Goal: Register for event/course

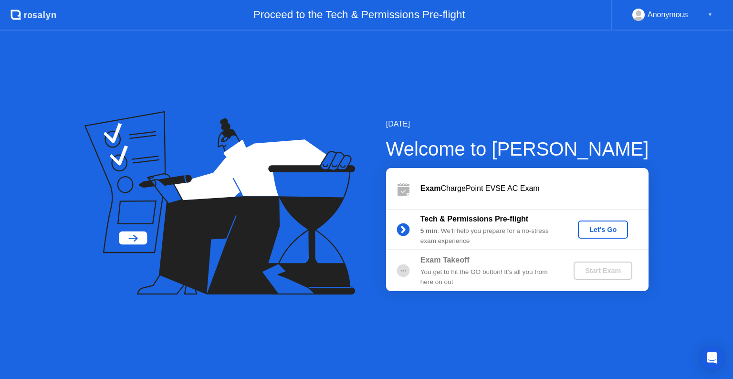
click at [601, 229] on div "Let's Go" at bounding box center [603, 230] width 43 height 8
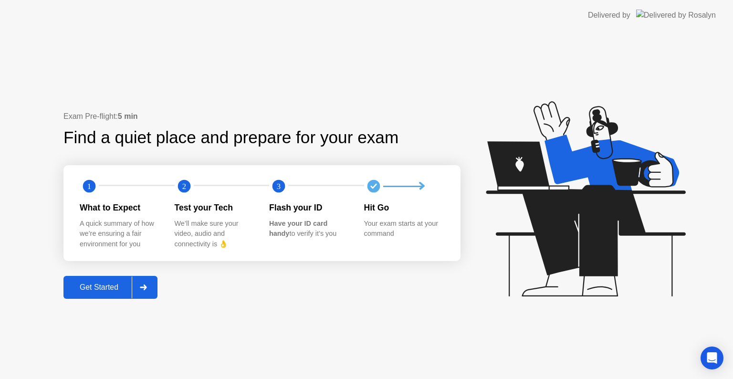
click at [383, 279] on div "Exam Pre-flight: 5 min Find a quiet place and prepare for your exam 1 2 3 What …" at bounding box center [262, 205] width 397 height 189
click at [117, 227] on div "A quick summary of how we’re ensuring a fair environment for you" at bounding box center [120, 234] width 80 height 31
click at [112, 279] on button "Get Started" at bounding box center [111, 287] width 94 height 23
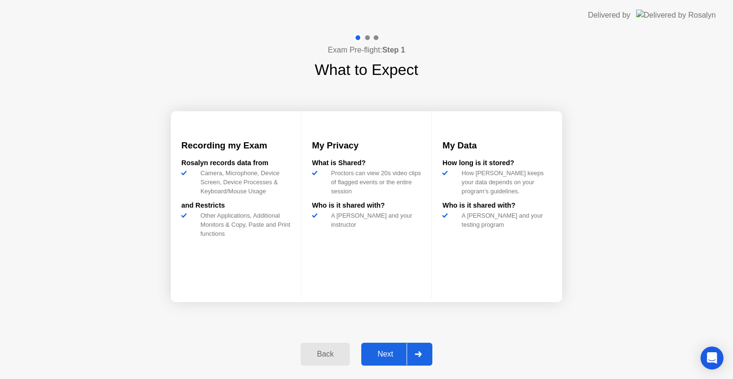
click at [384, 351] on div "Next" at bounding box center [385, 354] width 43 height 9
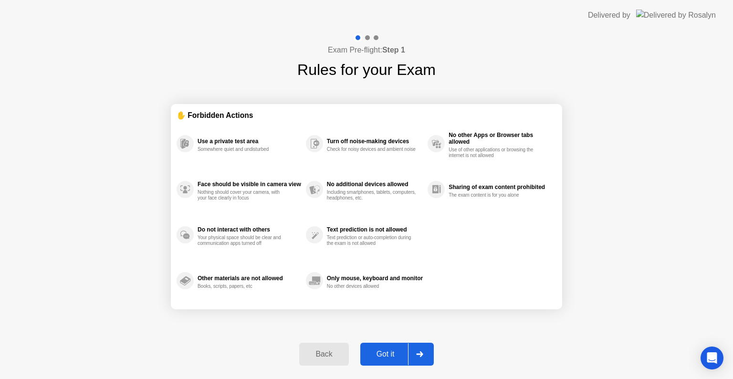
click at [397, 351] on div "Got it" at bounding box center [385, 354] width 45 height 9
select select "**********"
select select "*******"
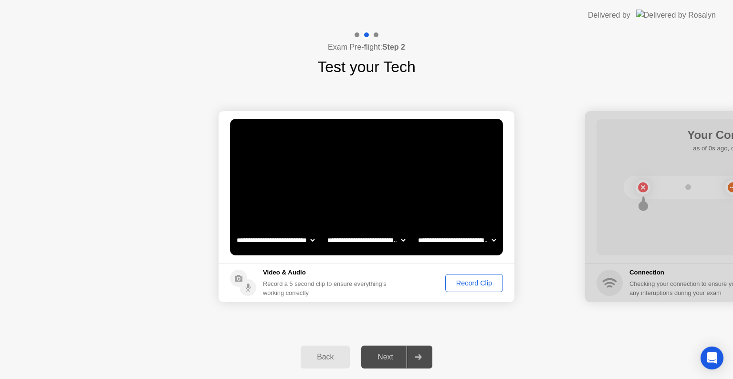
click at [477, 279] on div "Record Clip" at bounding box center [474, 283] width 51 height 8
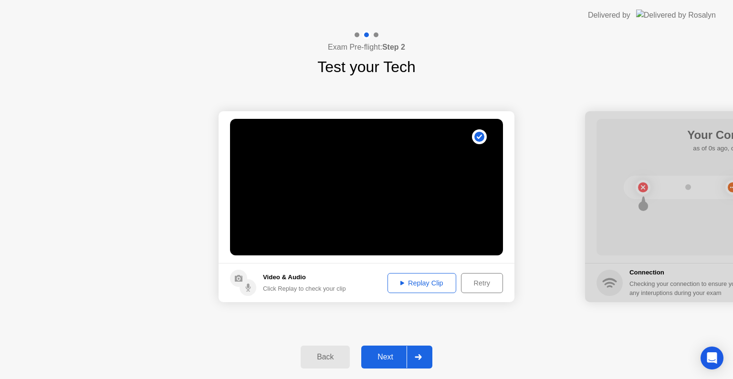
click at [421, 281] on div "Replay Clip" at bounding box center [422, 283] width 62 height 8
click at [417, 277] on button "Replay Clip" at bounding box center [422, 283] width 69 height 20
click at [384, 355] on div "Next" at bounding box center [385, 357] width 43 height 9
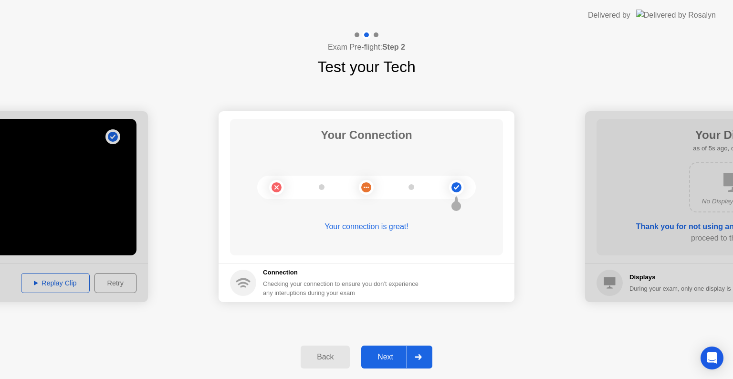
click at [390, 355] on div "Next" at bounding box center [385, 357] width 43 height 9
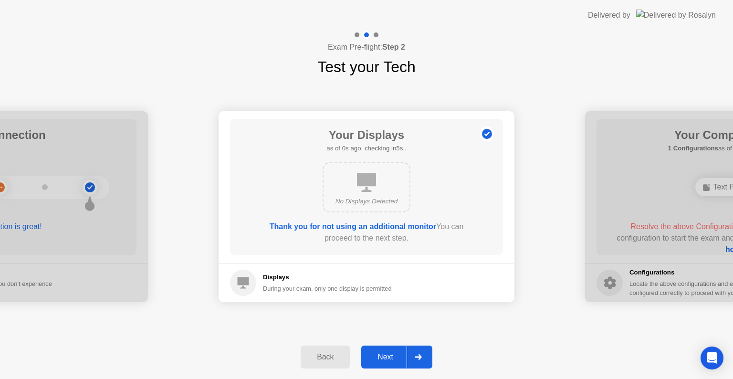
click at [390, 355] on div "Next" at bounding box center [385, 357] width 43 height 9
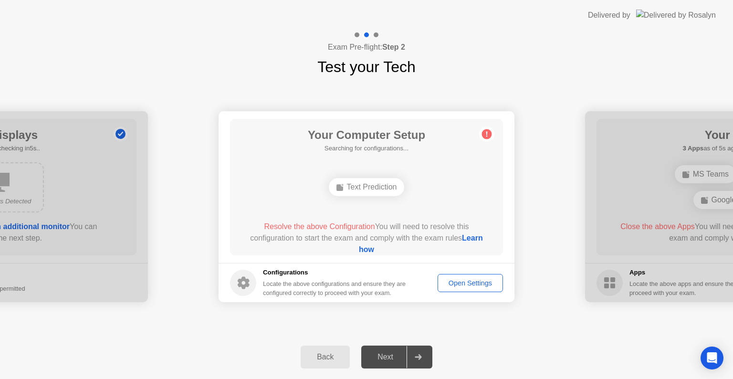
click at [464, 280] on div "Open Settings" at bounding box center [470, 283] width 59 height 8
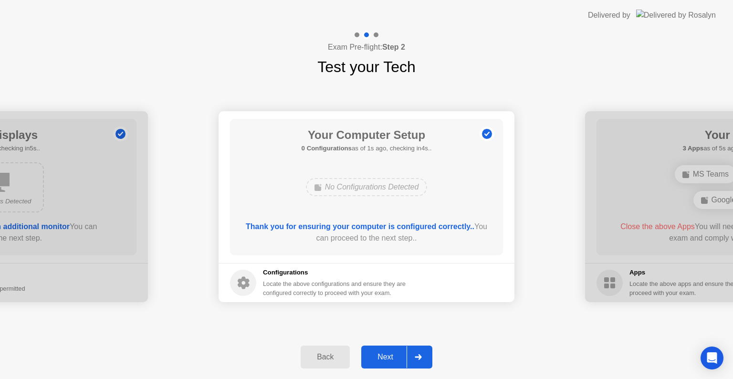
click at [387, 353] on div "Next" at bounding box center [385, 357] width 43 height 9
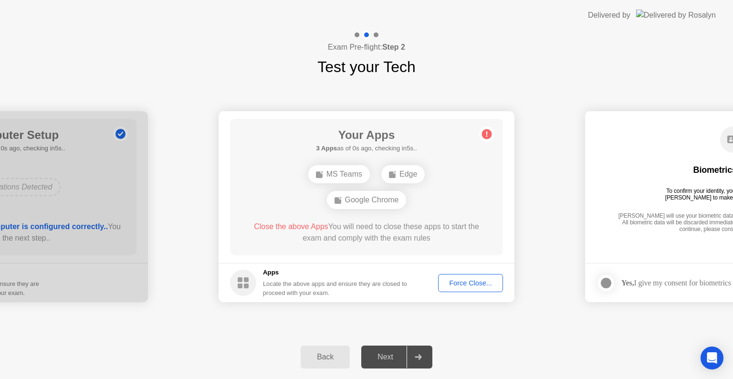
click at [469, 279] on div "Force Close..." at bounding box center [471, 283] width 58 height 8
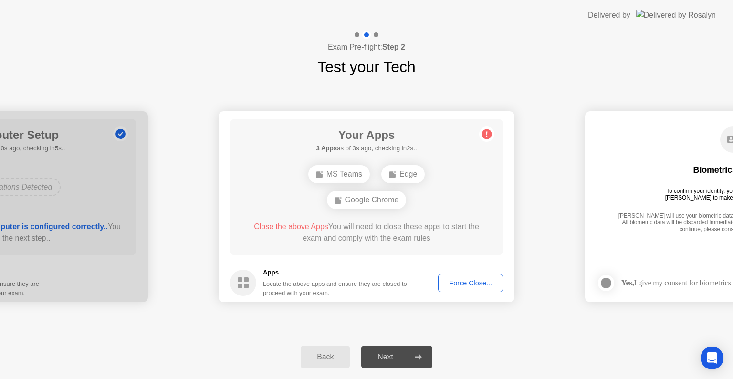
click at [460, 281] on div "Force Close..." at bounding box center [471, 283] width 58 height 8
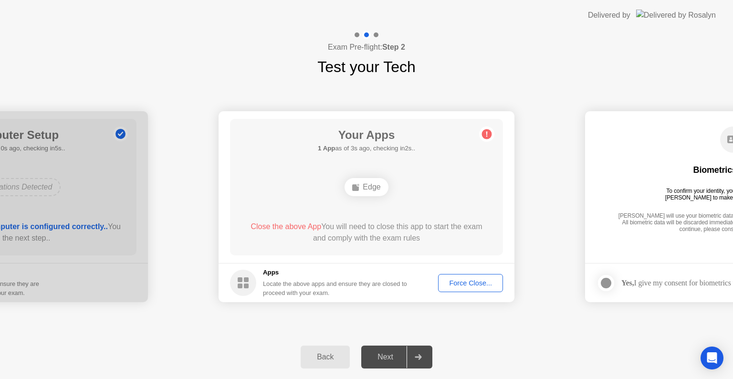
click at [468, 277] on button "Force Close..." at bounding box center [470, 283] width 65 height 18
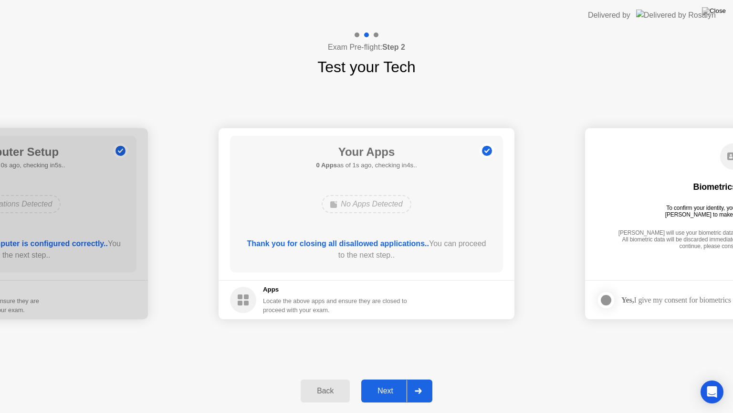
click at [388, 379] on div "Next" at bounding box center [385, 390] width 43 height 9
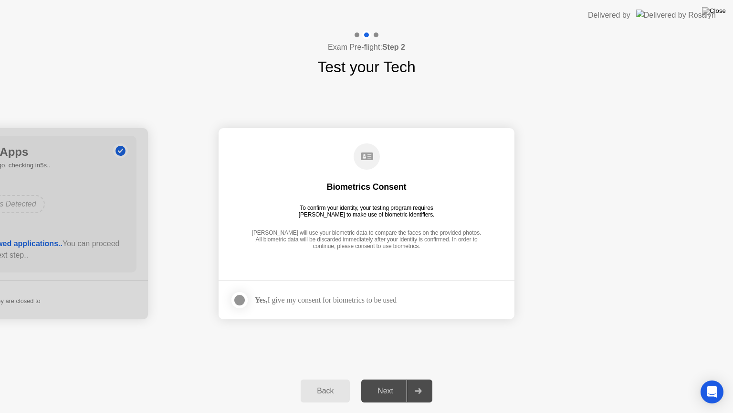
click at [351, 298] on div "Yes, I give my consent for biometrics to be used" at bounding box center [326, 299] width 142 height 9
click at [240, 297] on div at bounding box center [239, 299] width 11 height 11
click at [387, 379] on div "Next" at bounding box center [385, 390] width 43 height 9
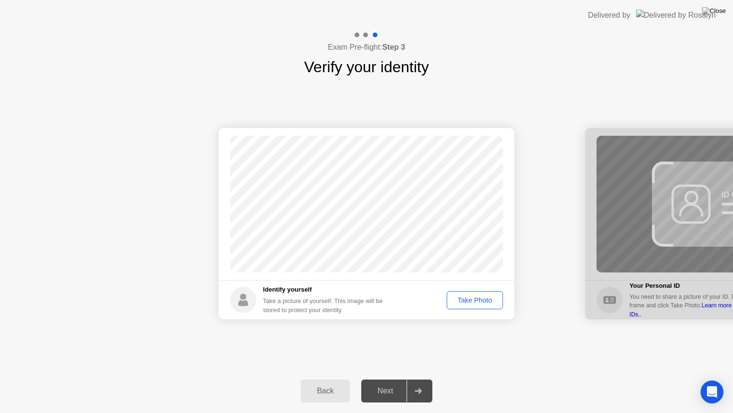
click at [469, 298] on div "Take Photo" at bounding box center [475, 300] width 50 height 8
click at [390, 379] on div "Next" at bounding box center [385, 390] width 43 height 9
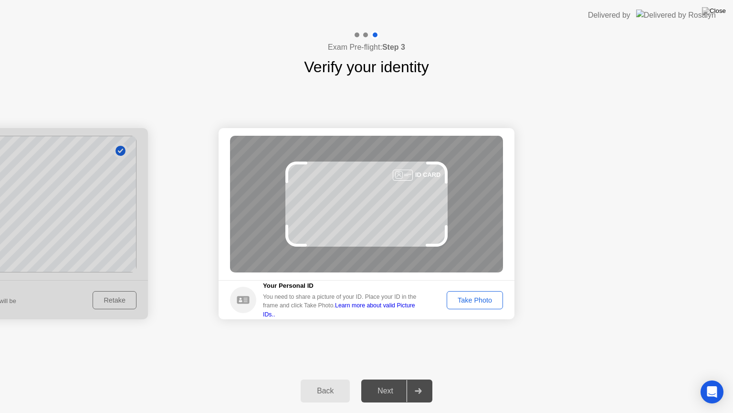
click at [455, 293] on button "Take Photo" at bounding box center [475, 300] width 56 height 18
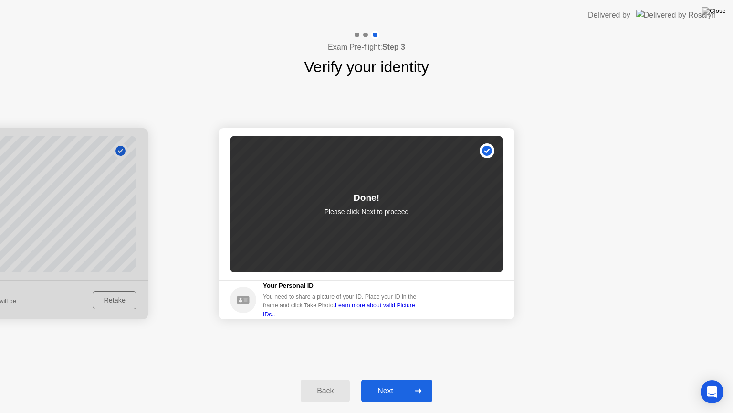
click at [393, 379] on div "Next" at bounding box center [385, 390] width 43 height 9
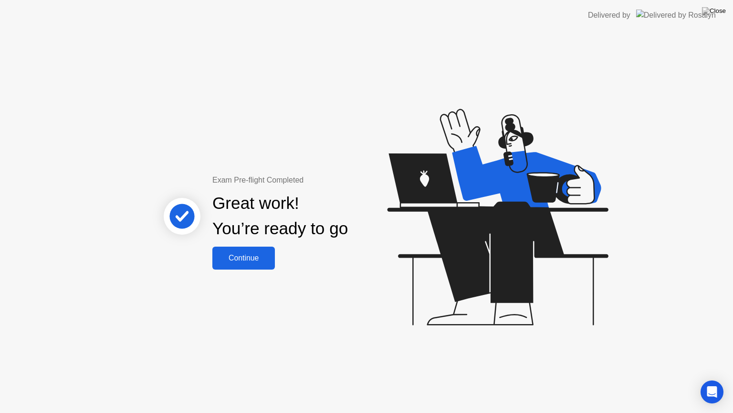
click at [254, 251] on button "Continue" at bounding box center [244, 257] width 63 height 23
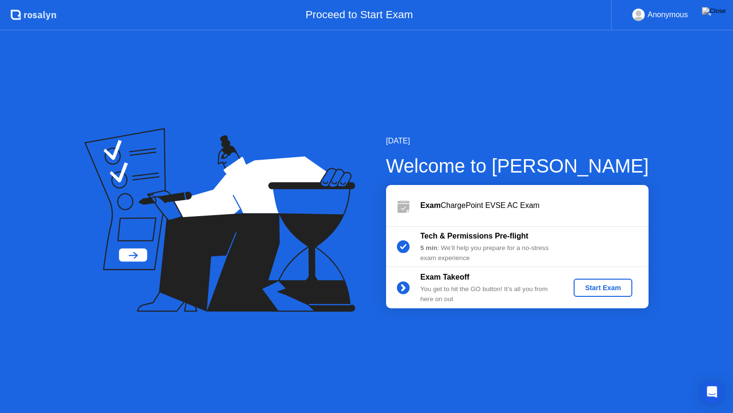
click at [591, 287] on div "Start Exam" at bounding box center [603, 288] width 51 height 8
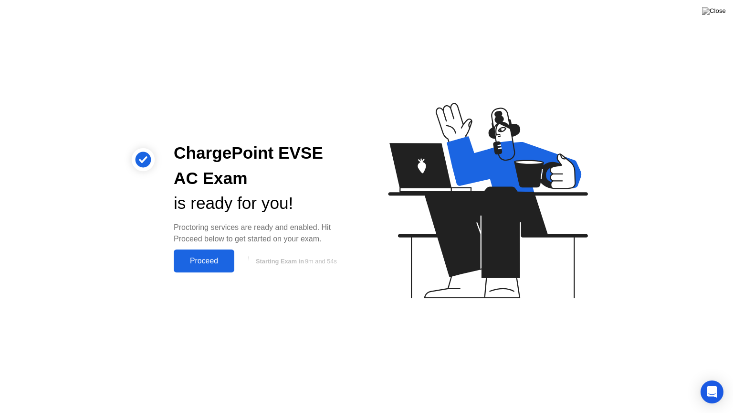
click at [206, 257] on div "Proceed" at bounding box center [204, 260] width 55 height 9
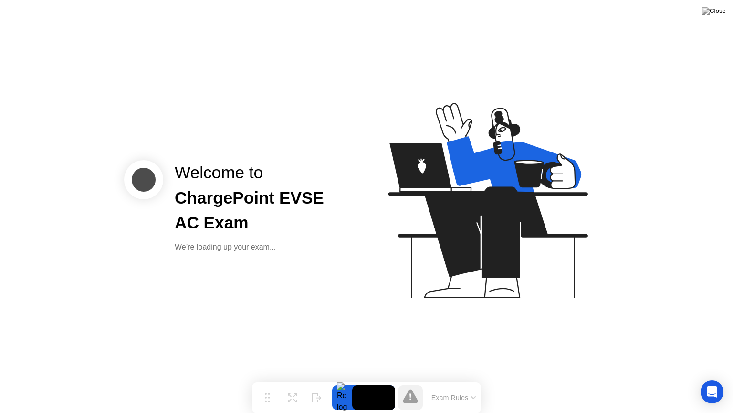
click at [457, 379] on button "Exam Rules" at bounding box center [454, 397] width 51 height 9
